Goal: Information Seeking & Learning: Learn about a topic

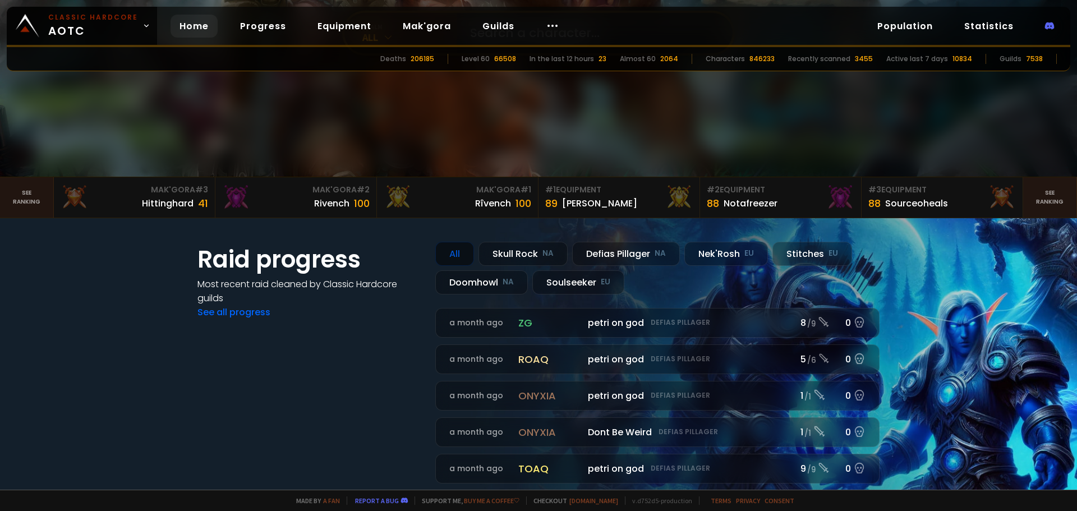
scroll to position [224, 0]
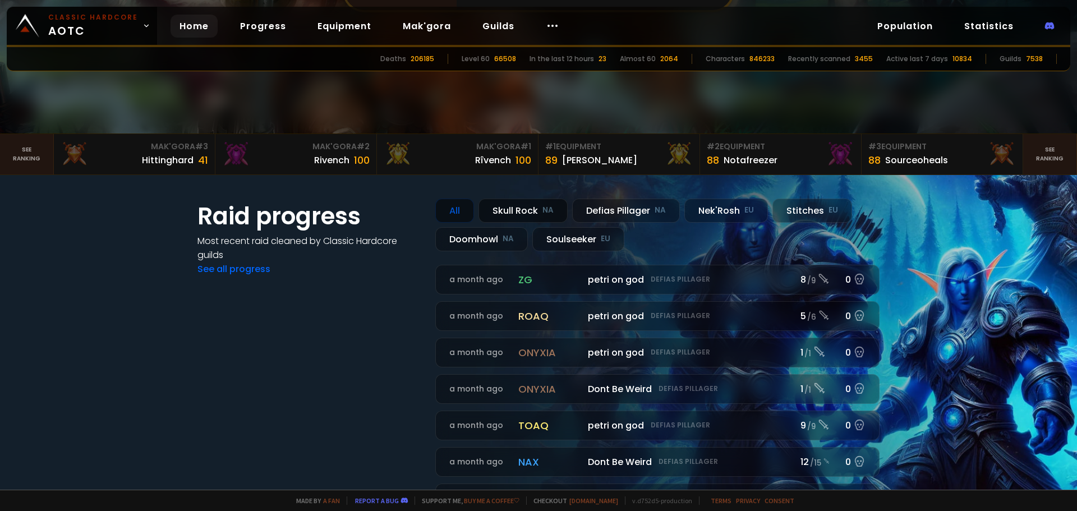
click at [523, 205] on div "Skull Rock NA" at bounding box center [522, 210] width 89 height 24
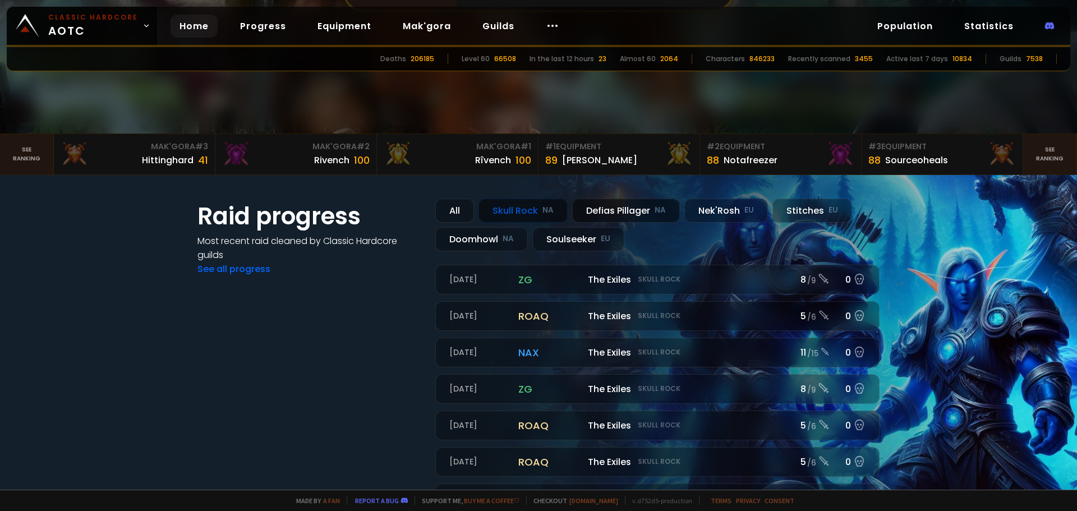
click at [646, 203] on div "Defias Pillager NA" at bounding box center [626, 210] width 108 height 24
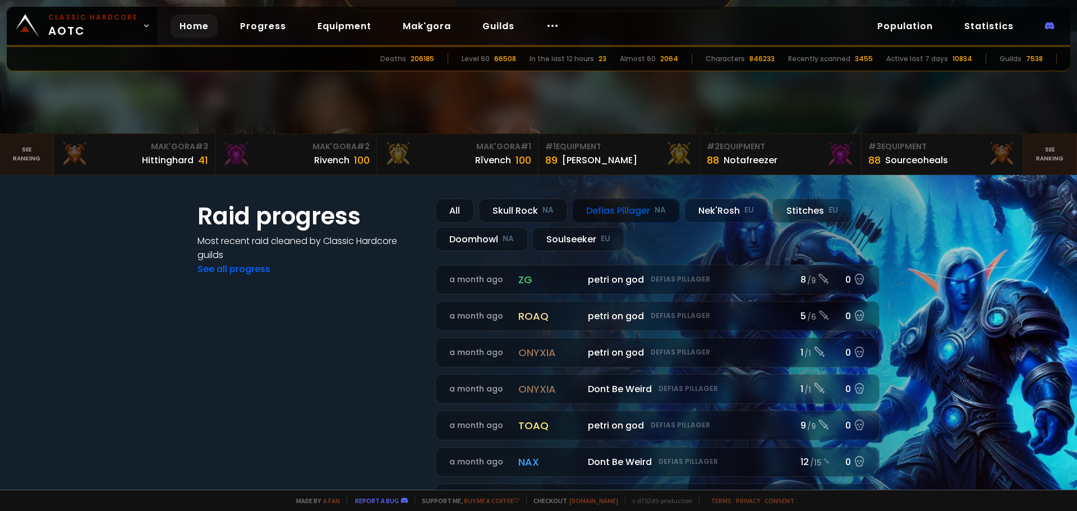
click at [565, 211] on div "All Skull Rock NA Defias Pillager NA Nek'Rosh EU Stitches EU Doomhowl NA Soulse…" at bounding box center [657, 224] width 444 height 53
click at [542, 210] on small "NA" at bounding box center [547, 210] width 11 height 11
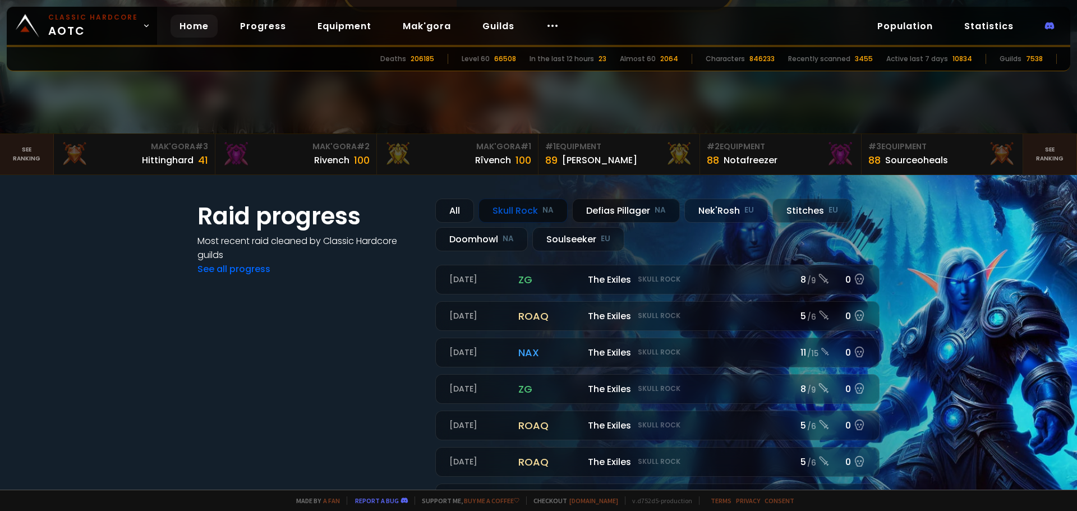
click at [634, 206] on div "Defias Pillager NA" at bounding box center [626, 210] width 108 height 24
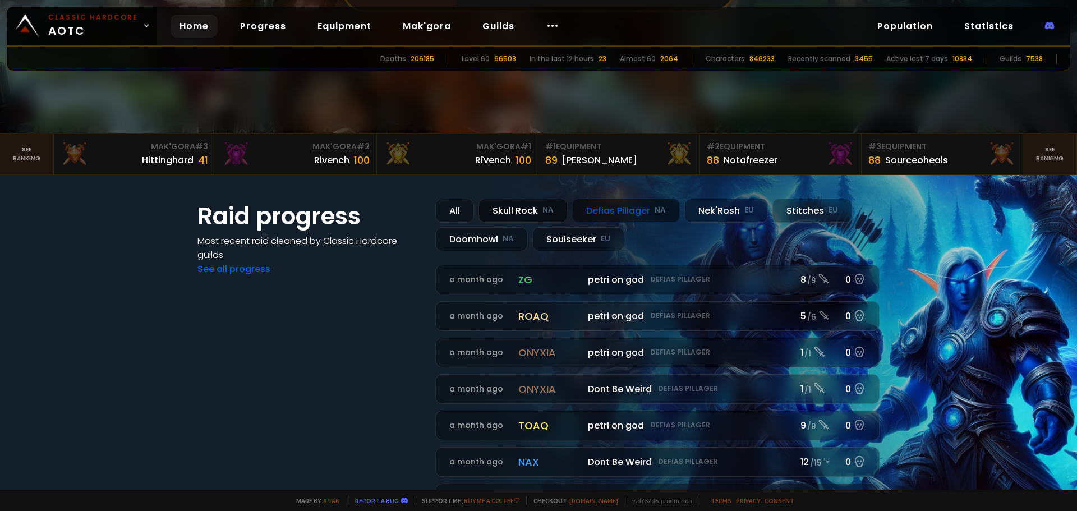
click at [551, 199] on div "Skull Rock NA" at bounding box center [522, 210] width 89 height 24
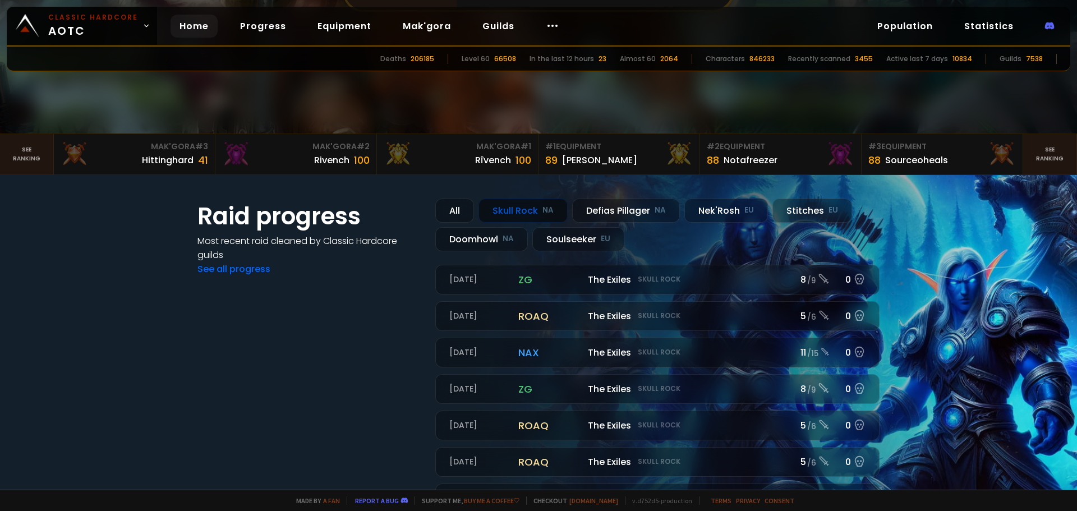
click at [616, 197] on div "Raid progress Most recent raid cleaned by Classic Hardcore guilds See all progr…" at bounding box center [538, 356] width 729 height 362
click at [657, 200] on div "Defias Pillager NA" at bounding box center [626, 210] width 108 height 24
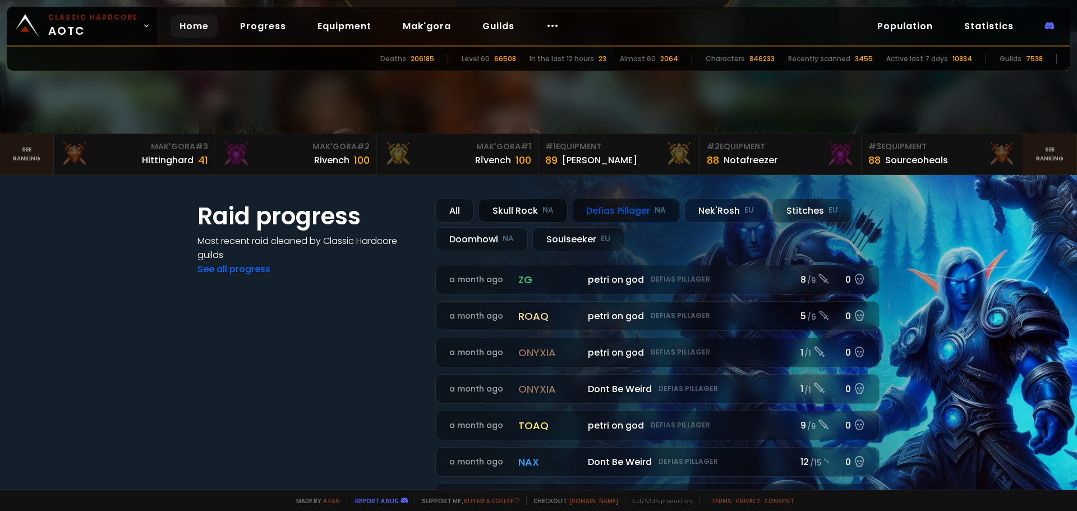
click at [542, 210] on small "NA" at bounding box center [547, 210] width 11 height 11
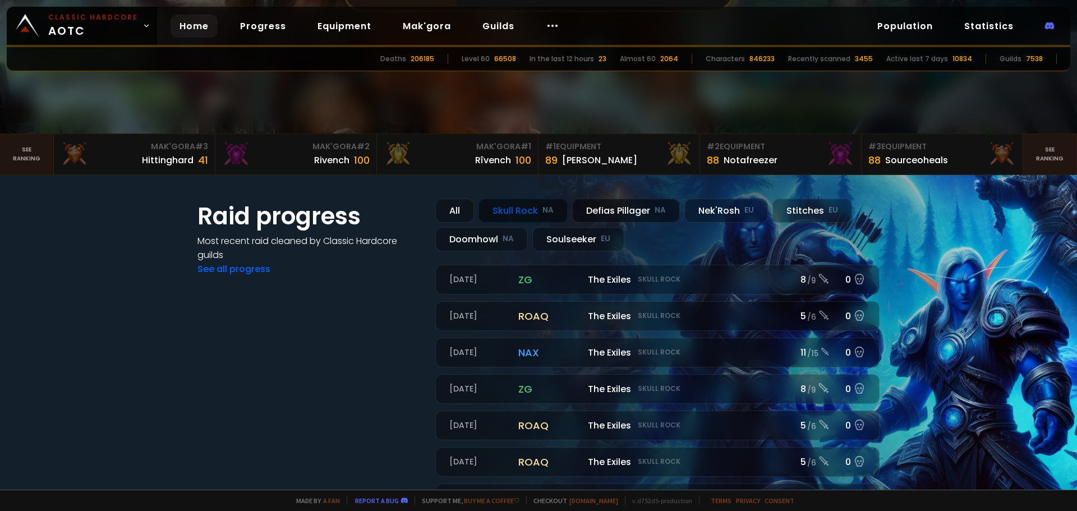
click at [640, 208] on div "Defias Pillager NA" at bounding box center [626, 210] width 108 height 24
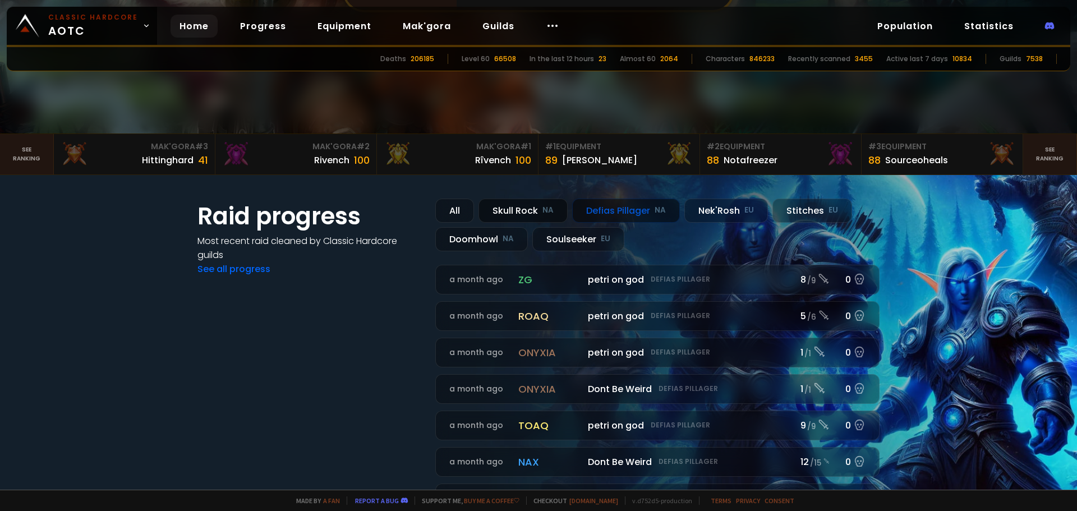
click at [525, 213] on div "Skull Rock NA" at bounding box center [522, 210] width 89 height 24
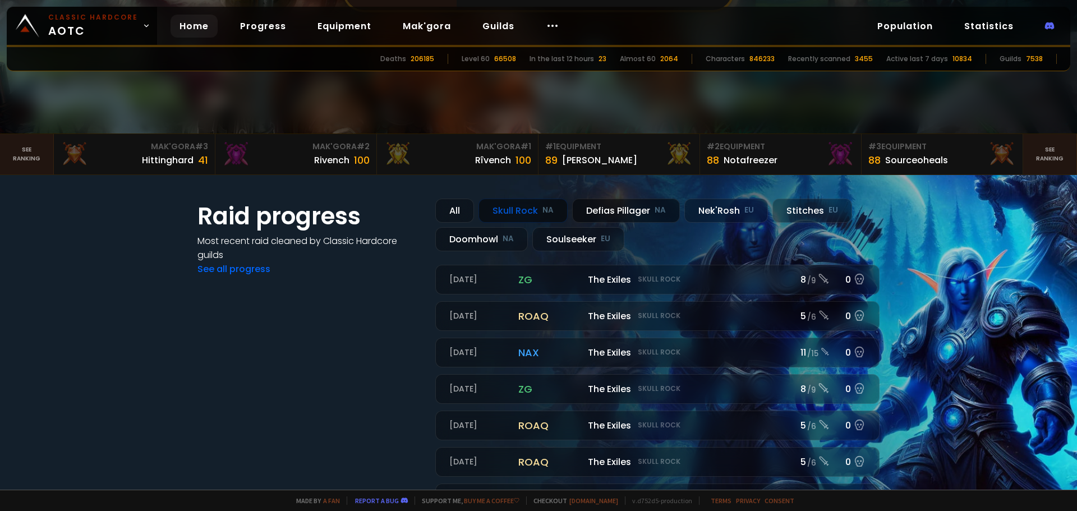
click at [616, 206] on div "Defias Pillager NA" at bounding box center [626, 210] width 108 height 24
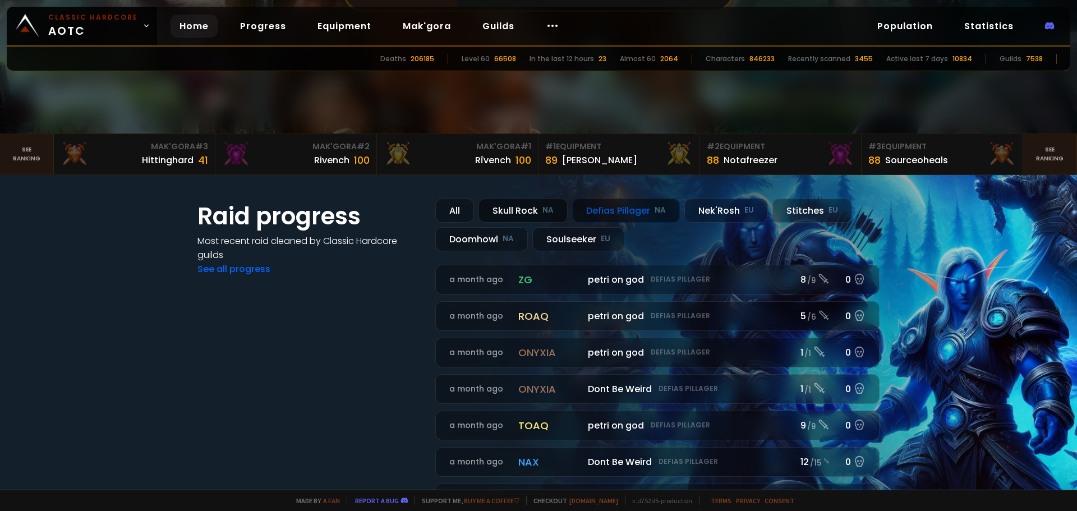
click at [553, 206] on div "Skull Rock NA" at bounding box center [522, 210] width 89 height 24
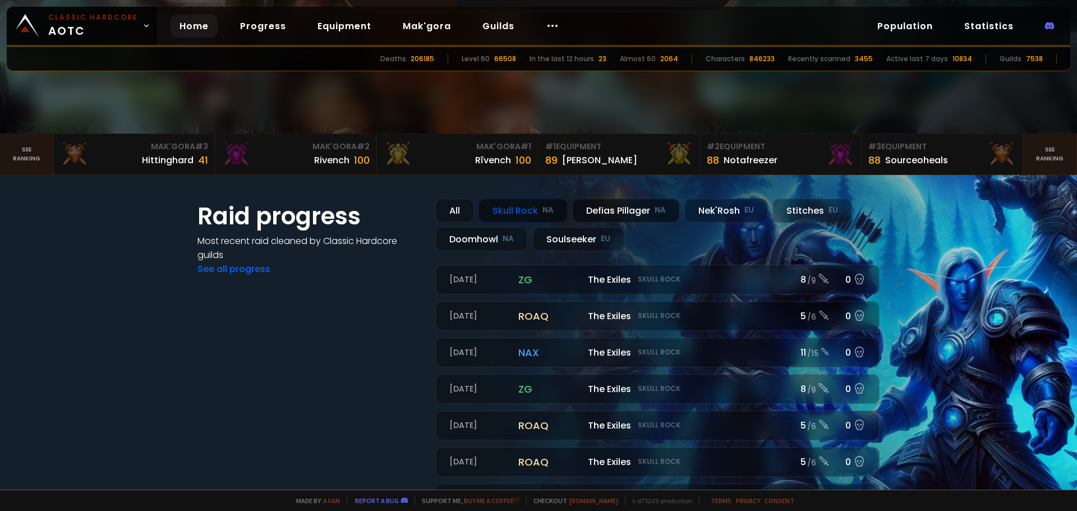
click at [608, 208] on div "Defias Pillager NA" at bounding box center [626, 210] width 108 height 24
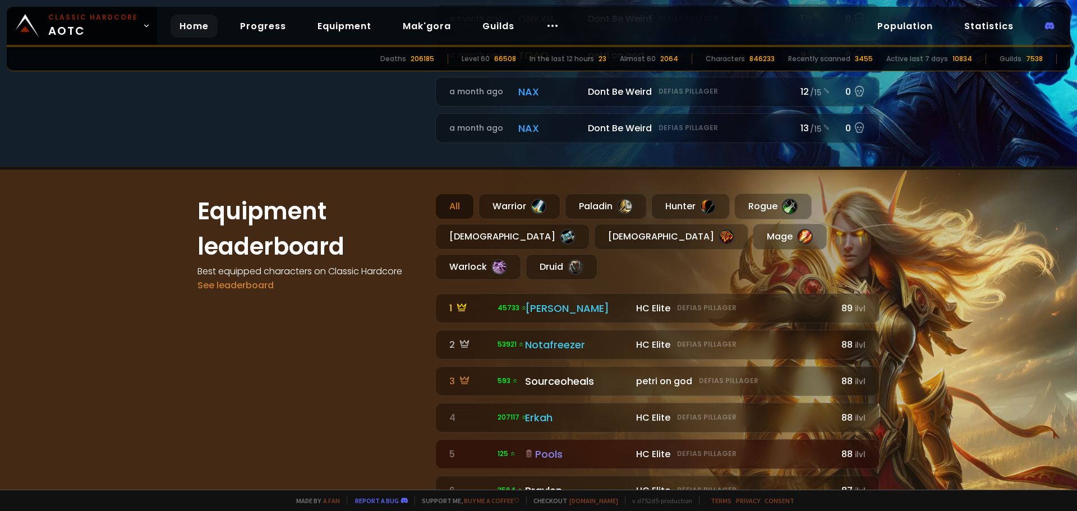
scroll to position [617, 0]
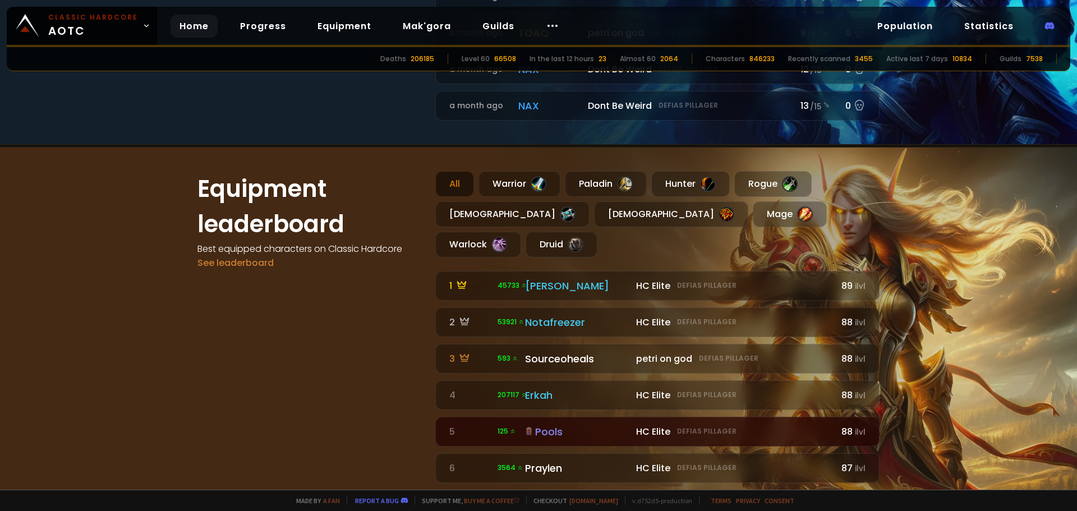
drag, startPoint x: 792, startPoint y: 392, endPoint x: 783, endPoint y: 405, distance: 16.0
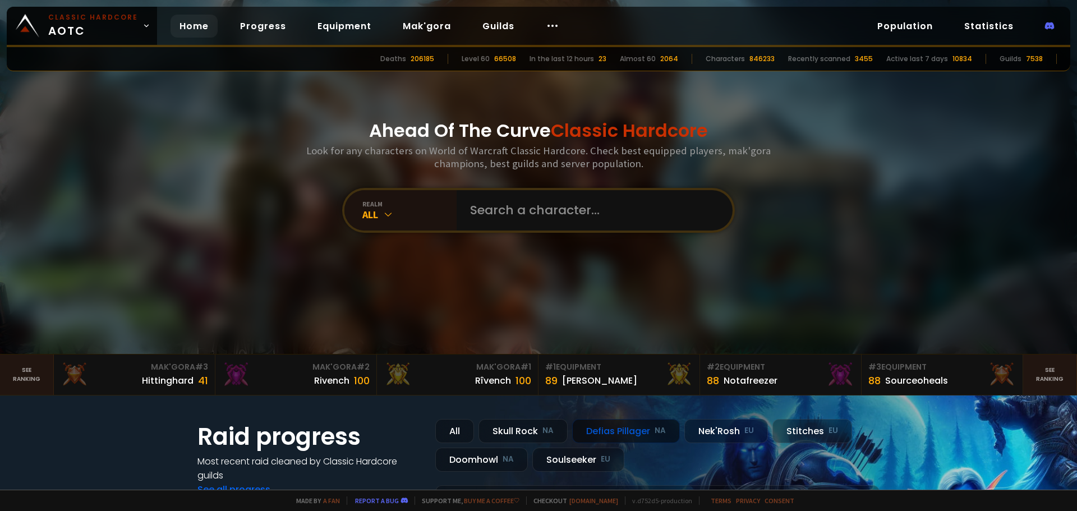
scroll to position [0, 0]
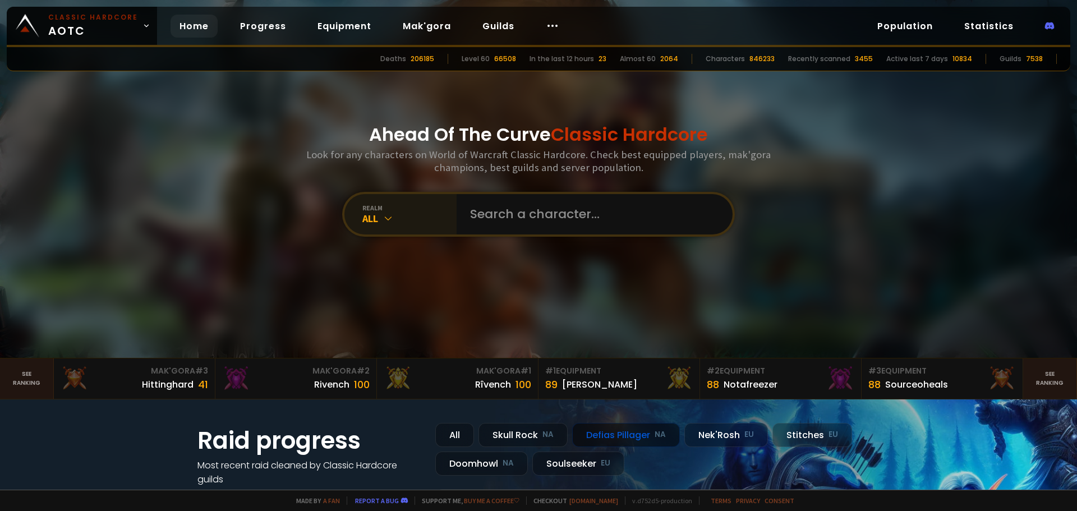
click at [405, 215] on div "All" at bounding box center [409, 218] width 94 height 13
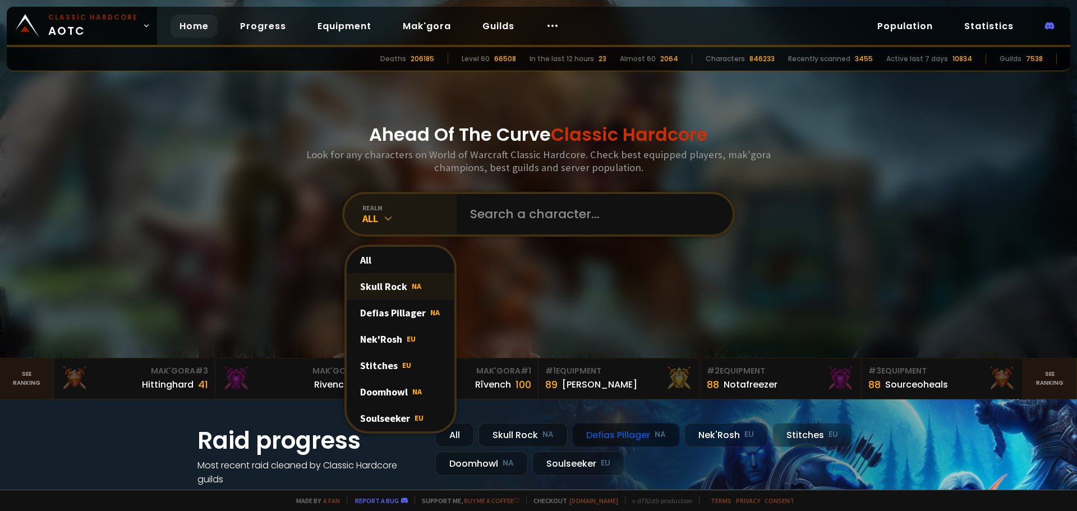
click at [378, 282] on div "Skull Rock NA" at bounding box center [401, 286] width 108 height 26
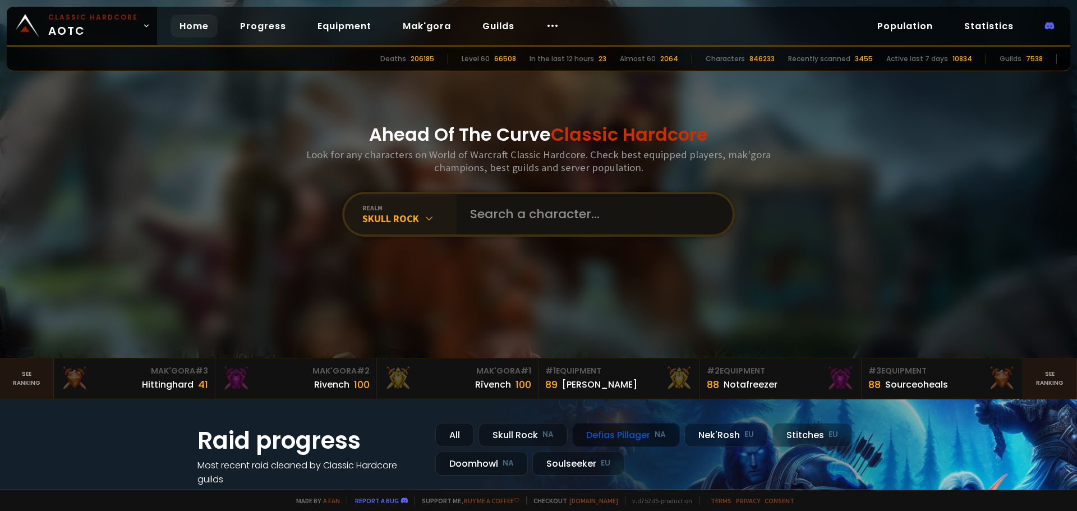
click at [516, 224] on input "text" at bounding box center [591, 214] width 256 height 40
click at [887, 34] on link "Population" at bounding box center [904, 26] width 73 height 23
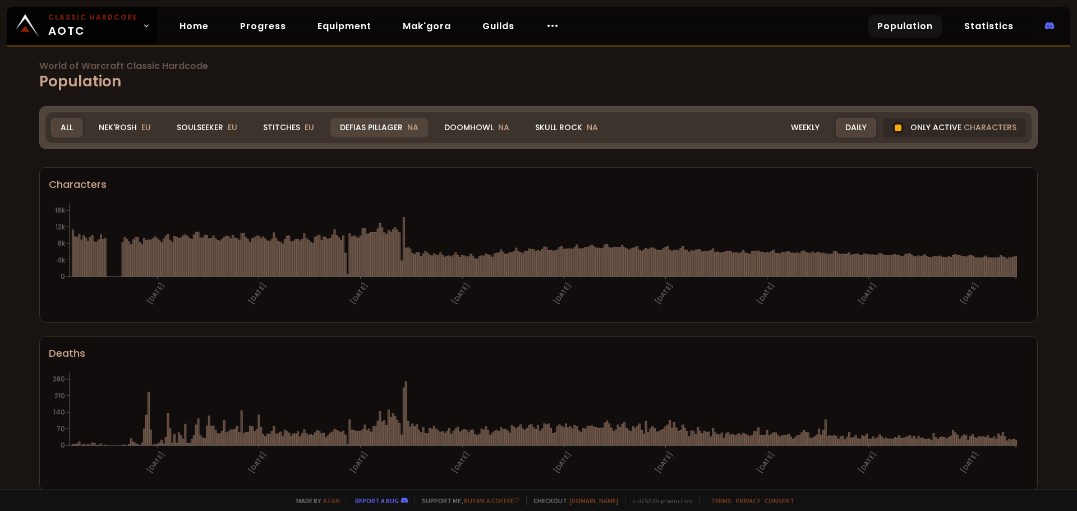
click at [382, 128] on div "Defias Pillager NA" at bounding box center [379, 128] width 98 height 20
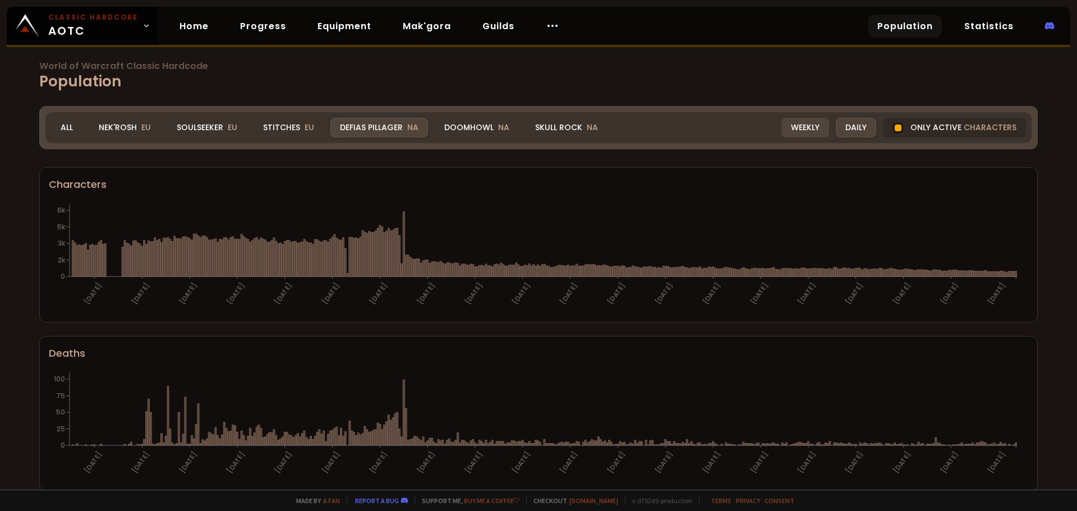
click at [781, 134] on div "Weekly" at bounding box center [805, 128] width 48 height 20
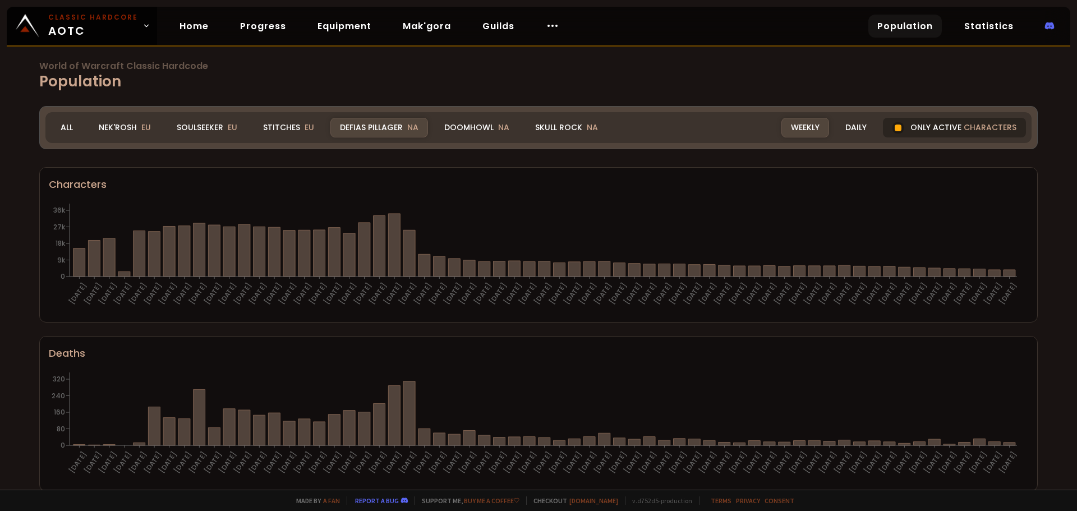
click at [911, 118] on div "Only active characters" at bounding box center [954, 128] width 143 height 20
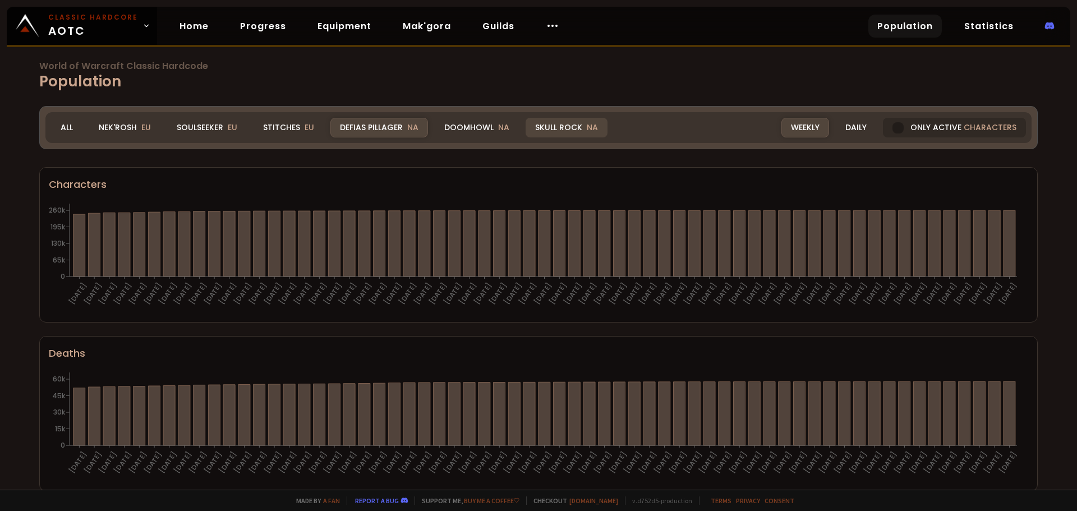
click at [552, 127] on div "Skull Rock NA" at bounding box center [566, 128] width 82 height 20
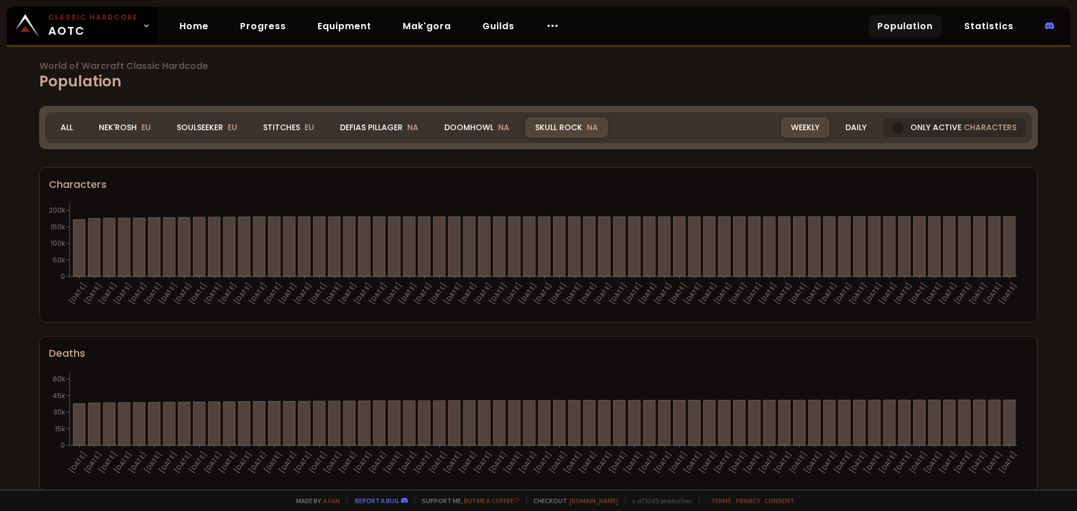
drag, startPoint x: 389, startPoint y: 127, endPoint x: 388, endPoint y: 141, distance: 14.6
click at [389, 127] on div "Defias Pillager NA" at bounding box center [379, 128] width 98 height 20
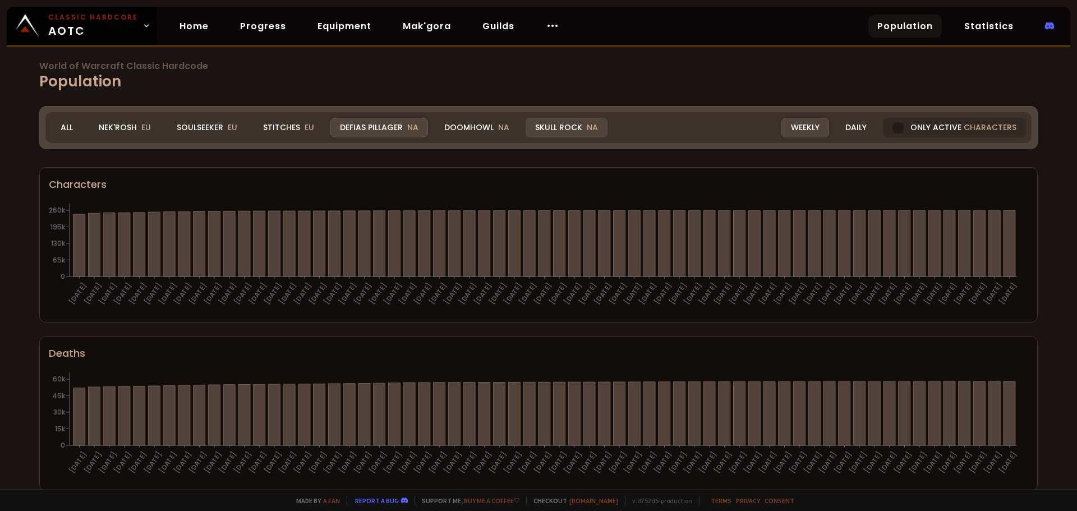
click at [539, 122] on div "Skull Rock NA" at bounding box center [566, 128] width 82 height 20
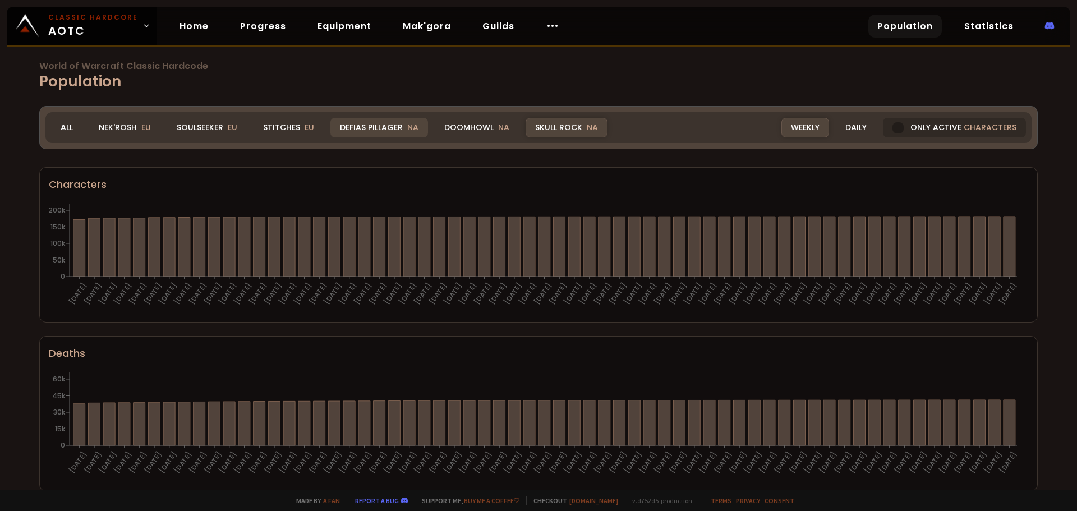
click at [363, 128] on div "Defias Pillager NA" at bounding box center [379, 128] width 98 height 20
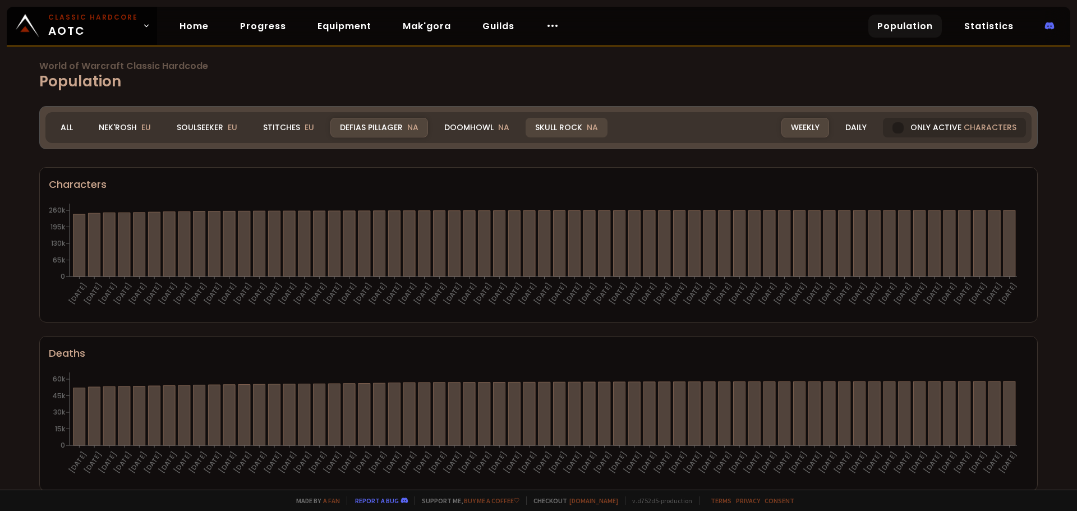
click at [551, 130] on div "Skull Rock NA" at bounding box center [566, 128] width 82 height 20
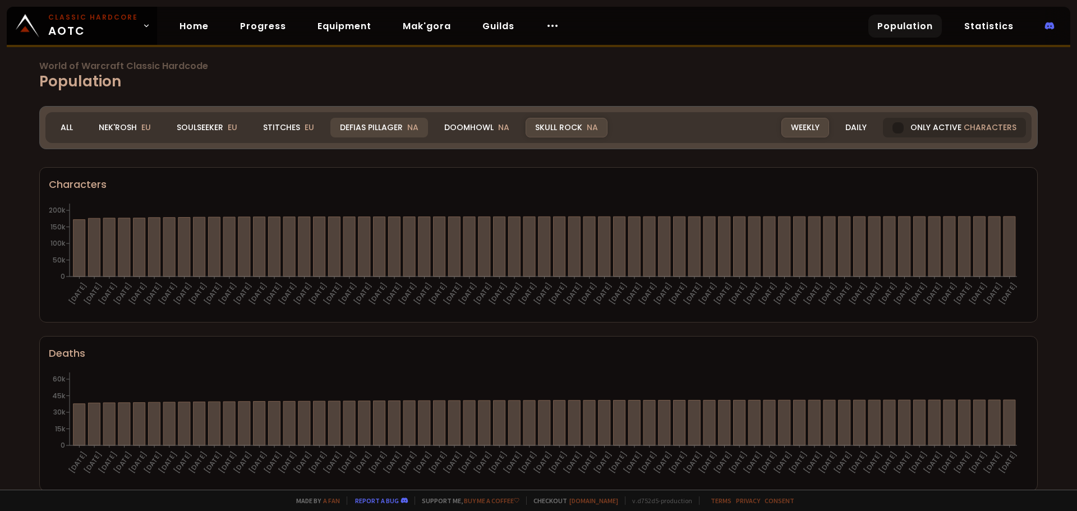
click at [410, 130] on span "NA" at bounding box center [412, 127] width 11 height 11
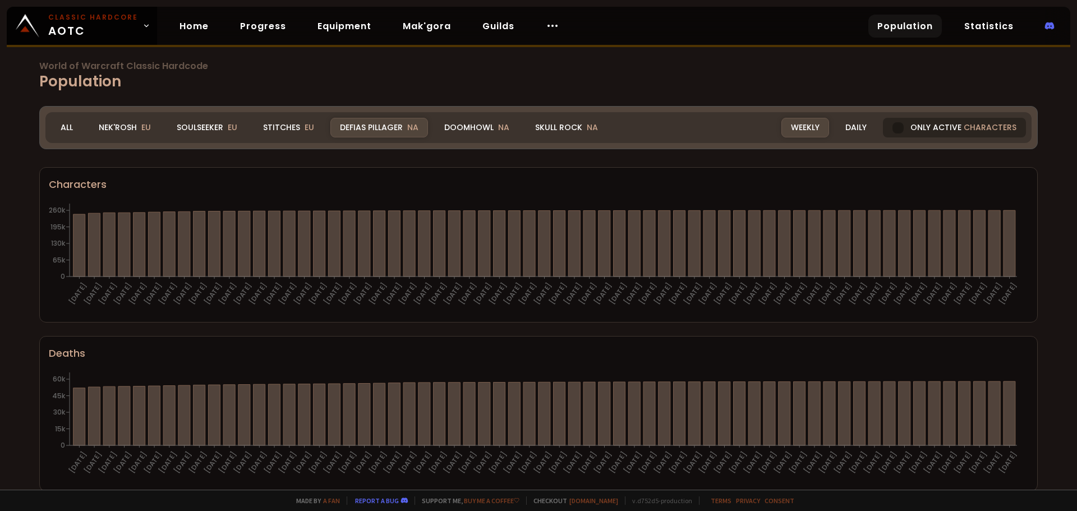
click at [983, 130] on span "characters" at bounding box center [989, 128] width 53 height 12
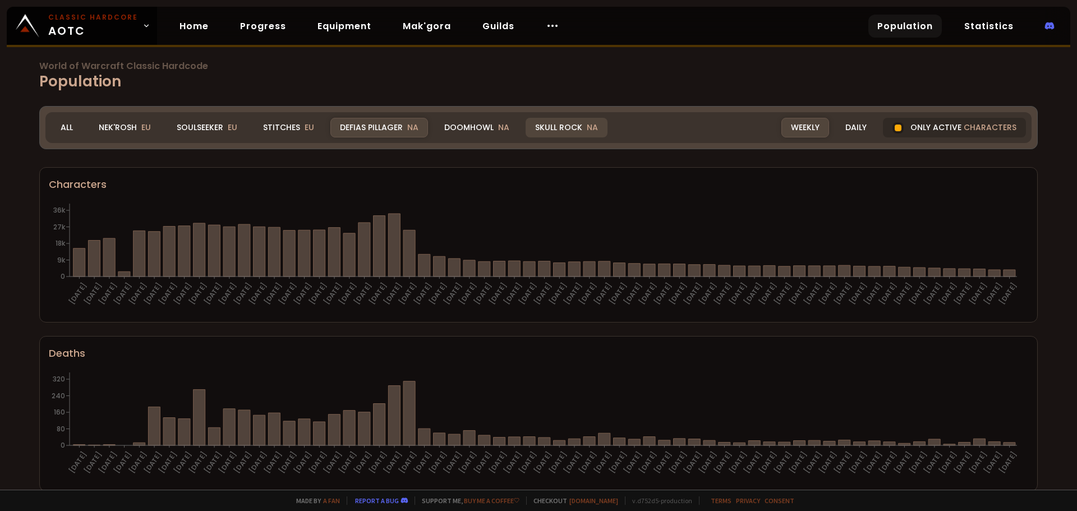
click at [566, 128] on div "Skull Rock NA" at bounding box center [566, 128] width 82 height 20
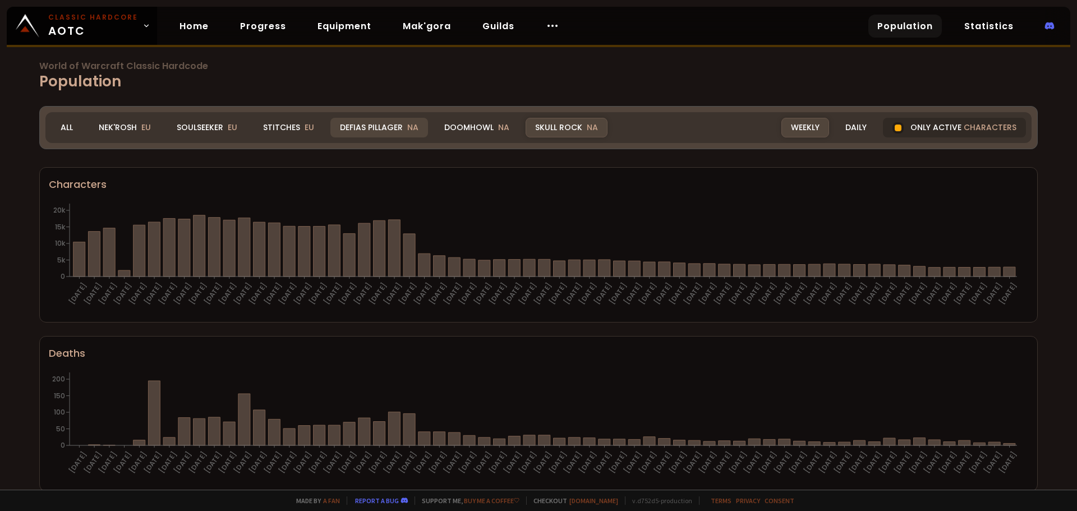
click at [400, 126] on div "Defias Pillager NA" at bounding box center [379, 128] width 98 height 20
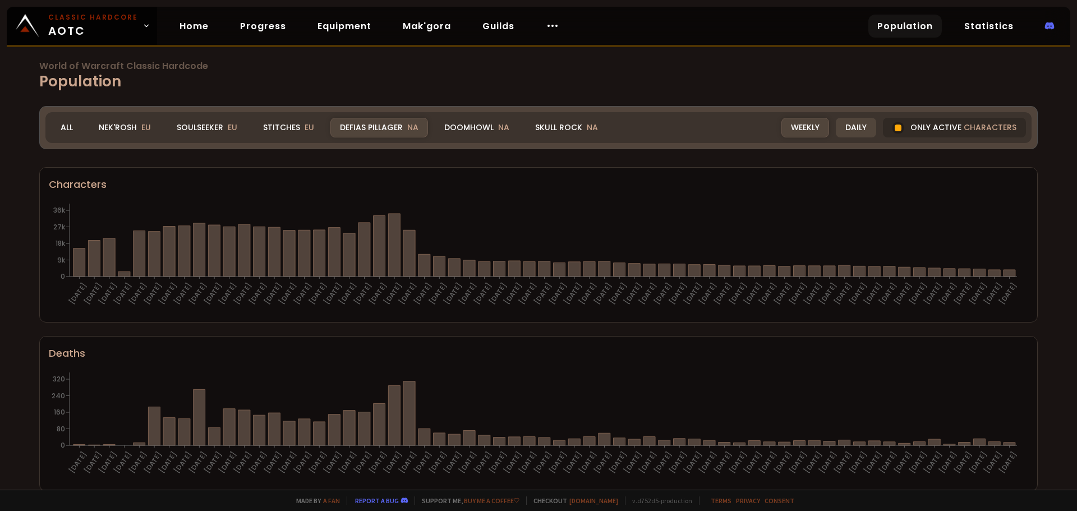
click at [842, 125] on div "Daily" at bounding box center [855, 128] width 40 height 20
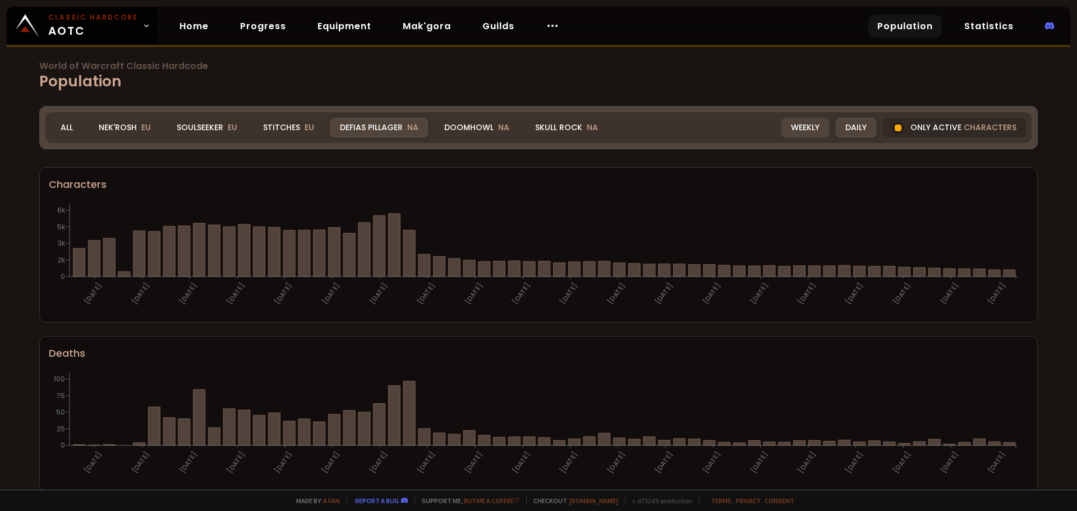
click at [805, 126] on div "Weekly" at bounding box center [805, 128] width 48 height 20
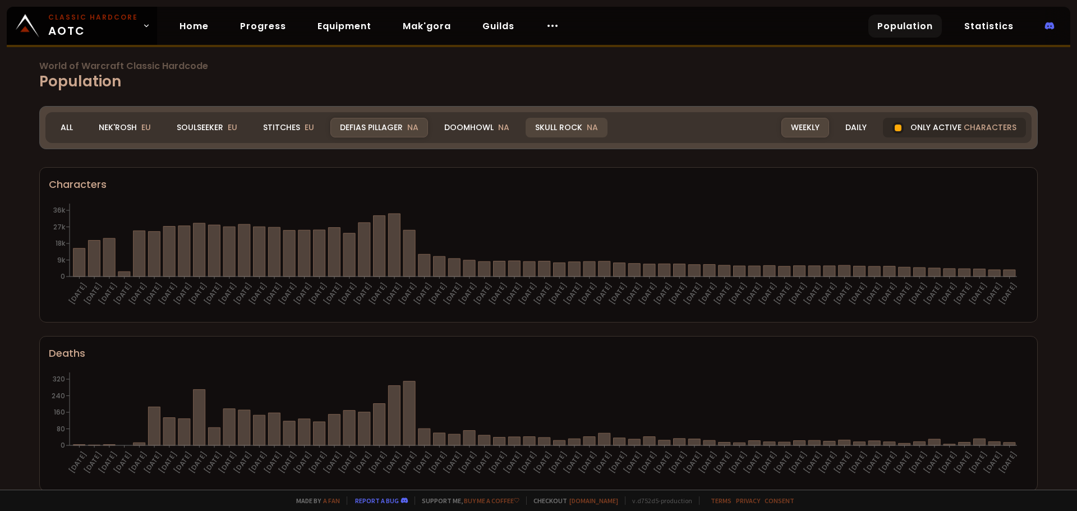
click at [554, 125] on div "Skull Rock NA" at bounding box center [566, 128] width 82 height 20
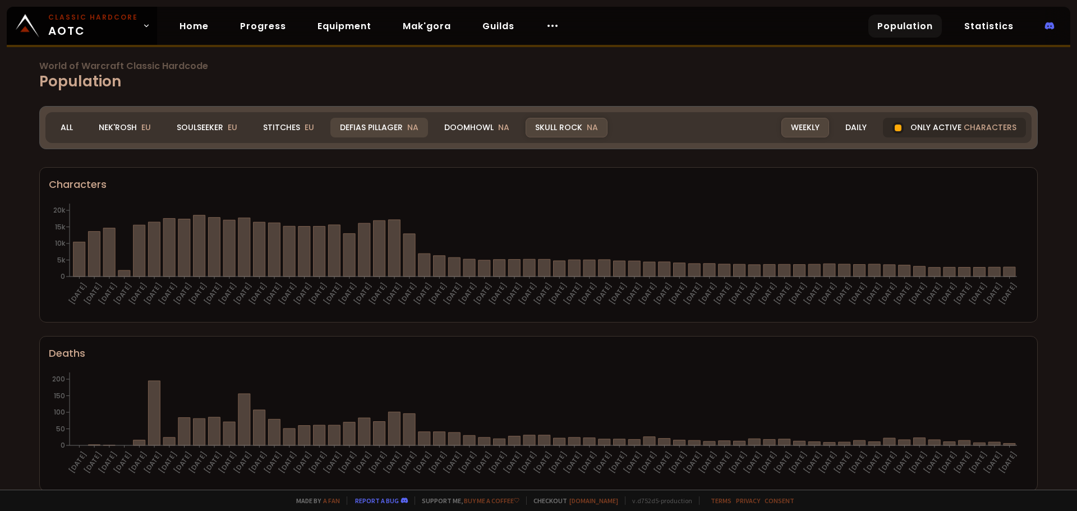
click at [394, 127] on div "Defias Pillager NA" at bounding box center [379, 128] width 98 height 20
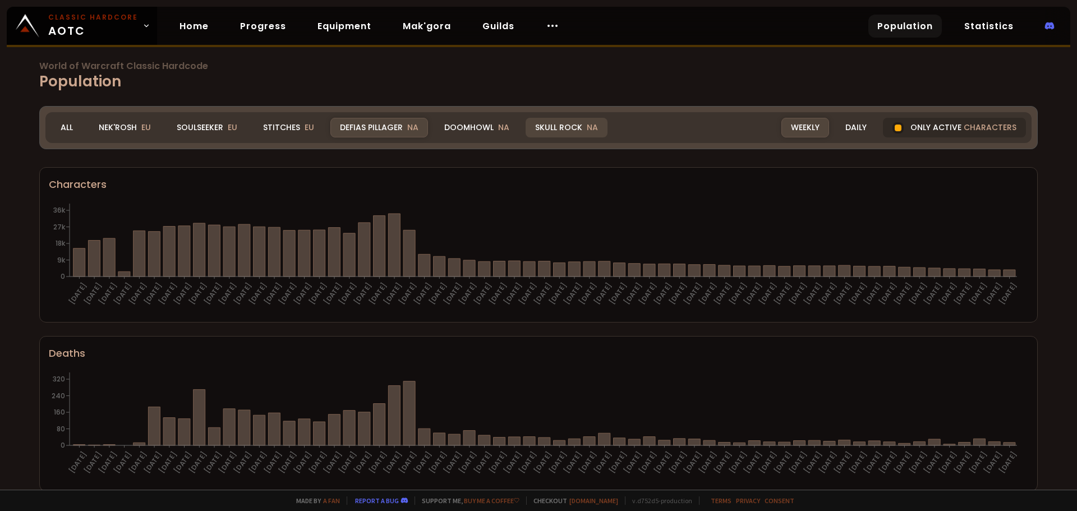
click at [574, 131] on div "Skull Rock NA" at bounding box center [566, 128] width 82 height 20
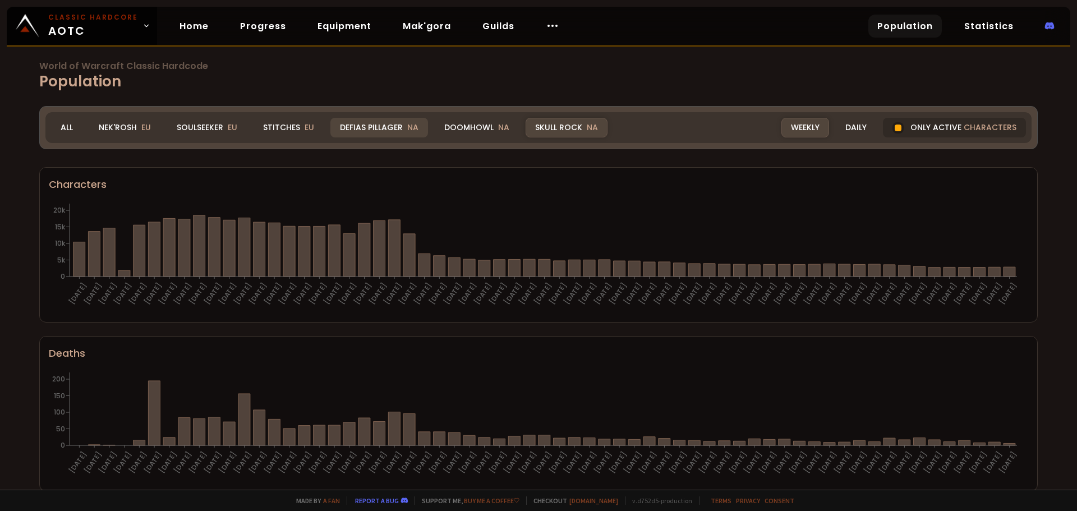
click at [400, 124] on div "Defias Pillager NA" at bounding box center [379, 128] width 98 height 20
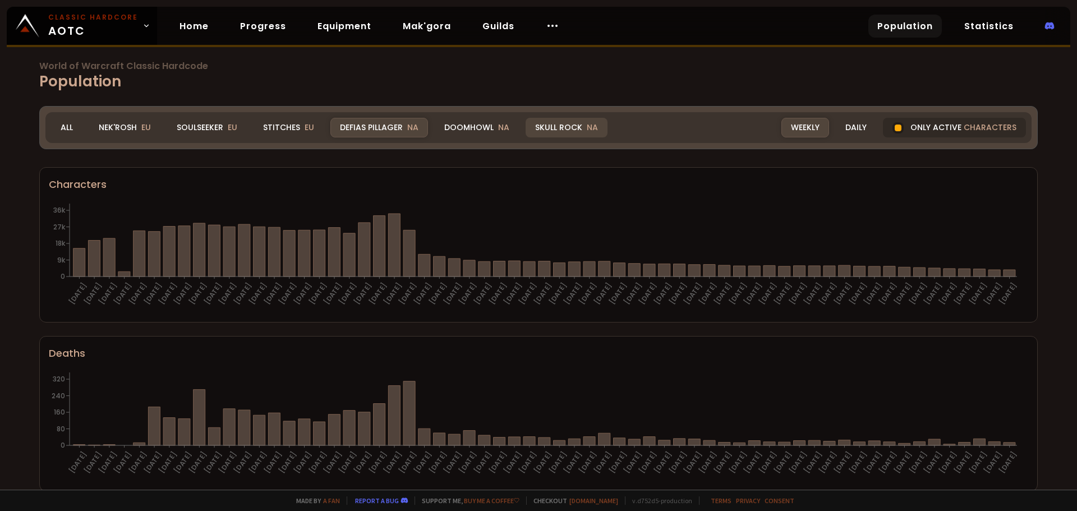
click at [547, 129] on div "Skull Rock NA" at bounding box center [566, 128] width 82 height 20
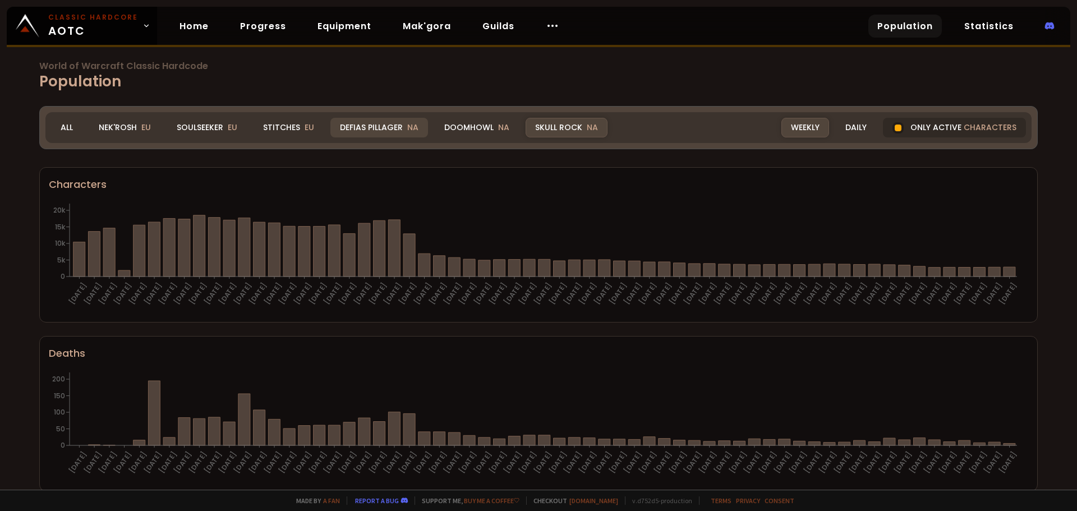
click at [362, 128] on div "Defias Pillager NA" at bounding box center [379, 128] width 98 height 20
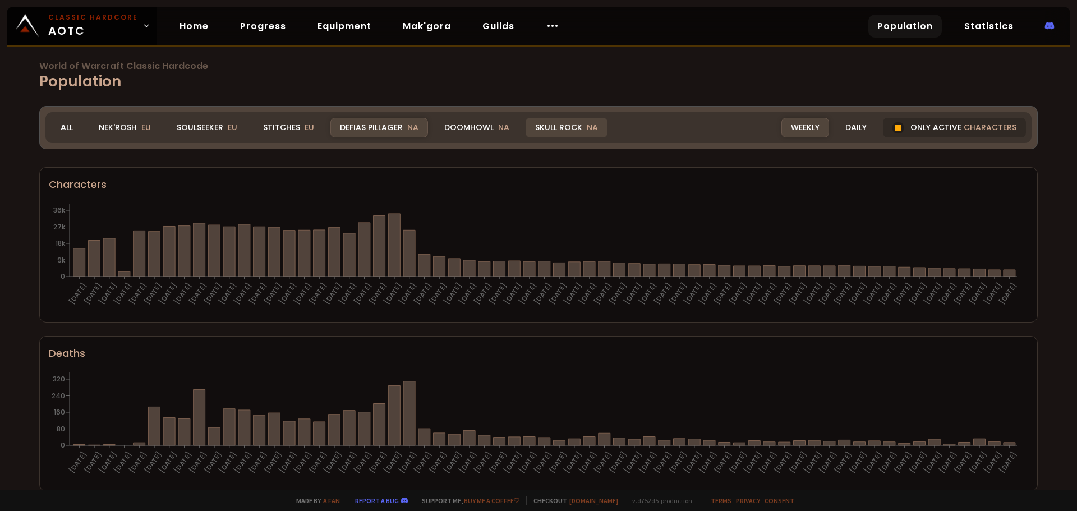
click at [564, 124] on div "Skull Rock NA" at bounding box center [566, 128] width 82 height 20
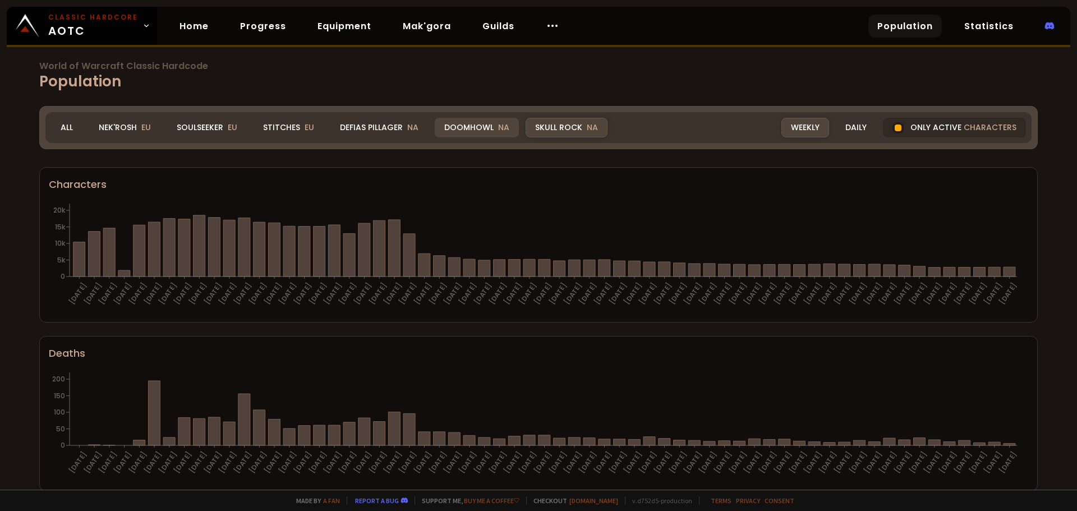
click at [475, 125] on div "Doomhowl NA" at bounding box center [477, 128] width 84 height 20
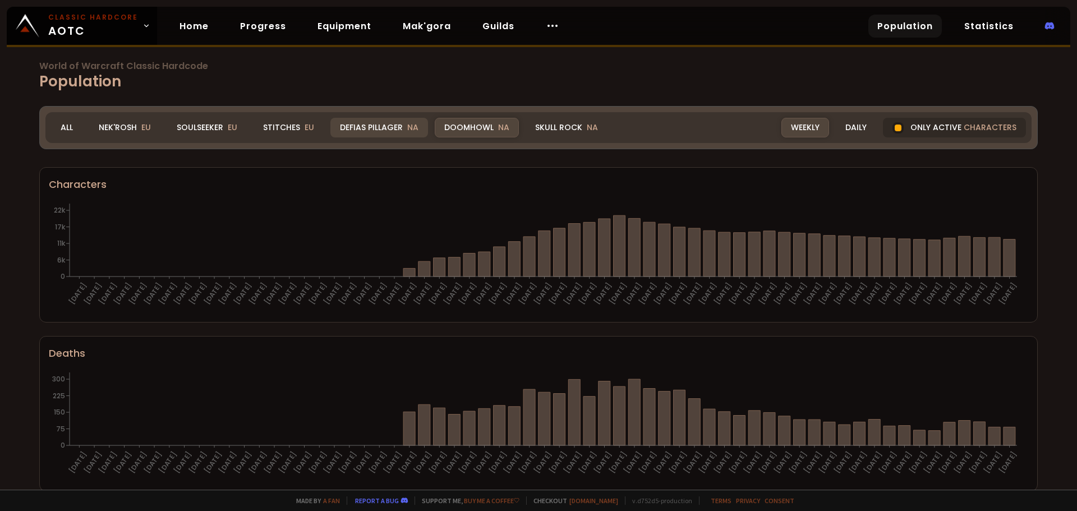
click at [374, 123] on div "Defias Pillager NA" at bounding box center [379, 128] width 98 height 20
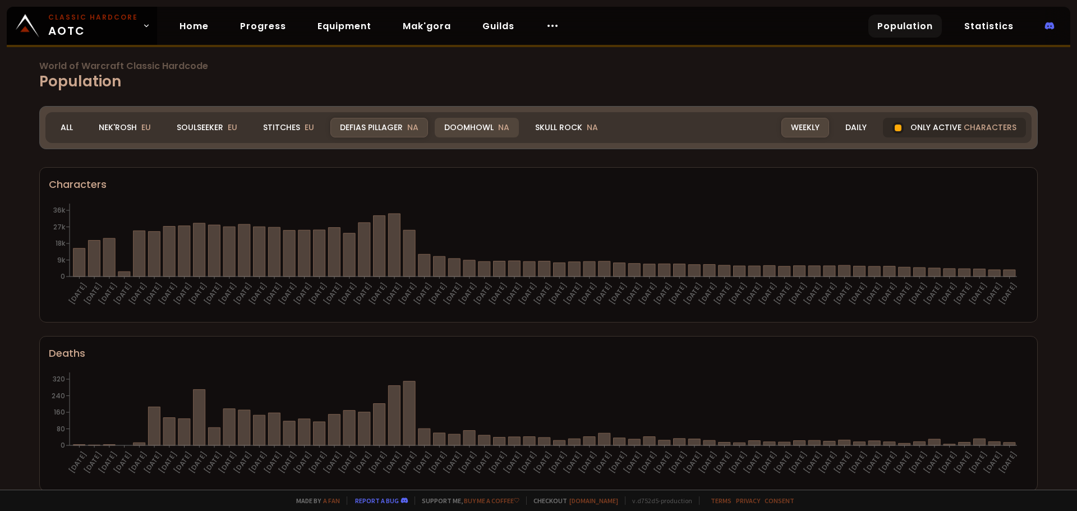
click at [489, 128] on div "Doomhowl NA" at bounding box center [477, 128] width 84 height 20
